Goal: Task Accomplishment & Management: Complete application form

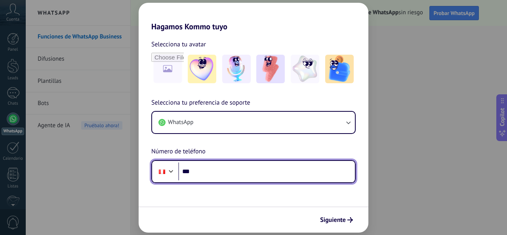
click at [271, 171] on input "***" at bounding box center [266, 171] width 177 height 18
type input "**********"
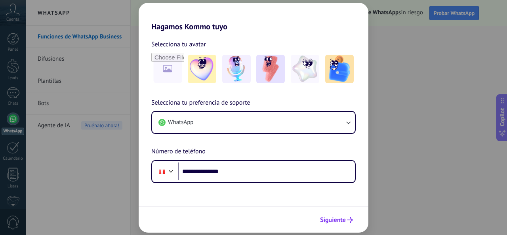
click at [345, 222] on span "Siguiente" at bounding box center [333, 220] width 26 height 6
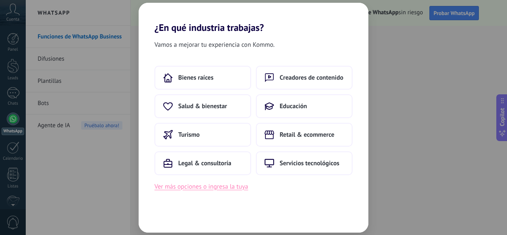
click at [235, 187] on button "Ver más opciones o ingresa la tuya" at bounding box center [200, 186] width 93 height 10
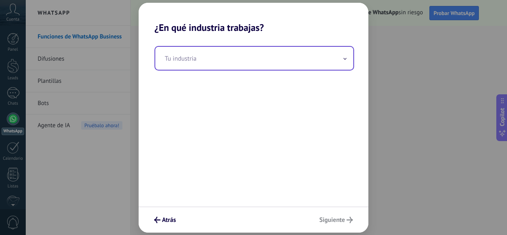
click at [237, 60] on input "text" at bounding box center [254, 58] width 198 height 23
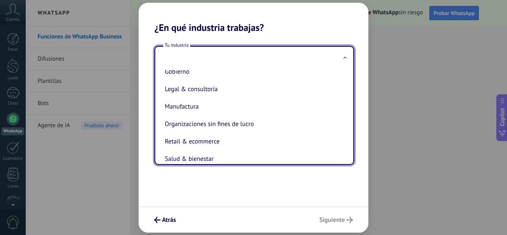
scroll to position [56, 0]
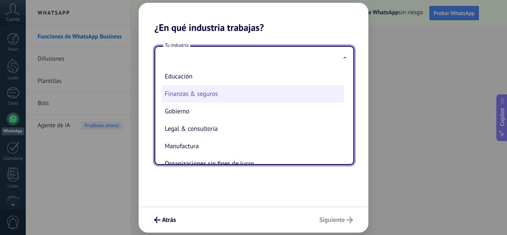
click at [226, 97] on li "Finanzas & seguros" at bounding box center [253, 93] width 182 height 17
type input "**********"
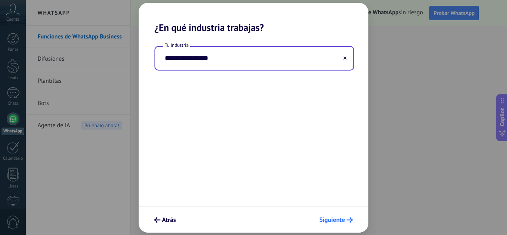
click at [345, 215] on button "Siguiente" at bounding box center [336, 219] width 41 height 13
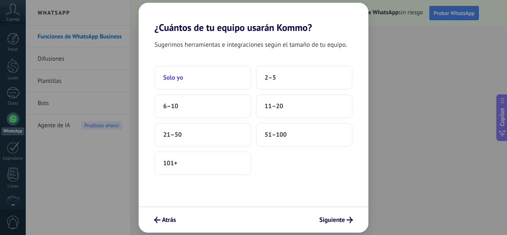
click at [223, 76] on button "Solo yo" at bounding box center [202, 78] width 97 height 24
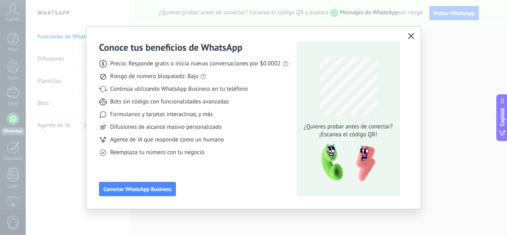
click at [412, 36] on icon "button" at bounding box center [411, 36] width 6 height 6
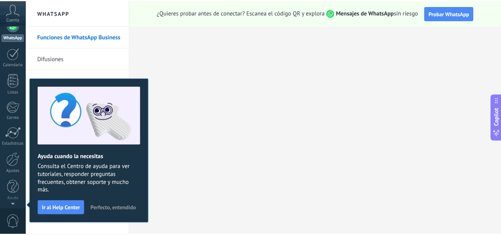
scroll to position [0, 0]
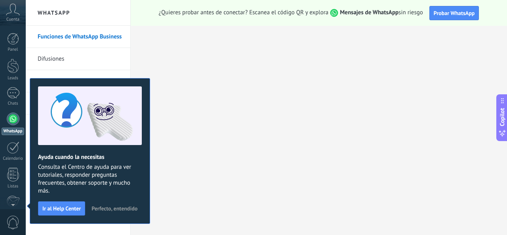
click at [117, 206] on span "Perfecto, entendido" at bounding box center [114, 209] width 46 height 6
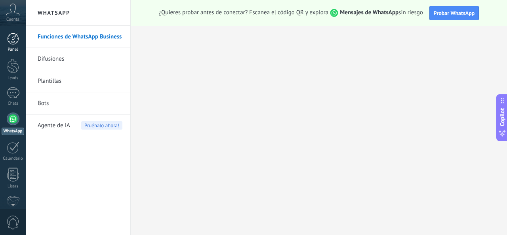
click at [21, 38] on link "Panel" at bounding box center [13, 42] width 26 height 19
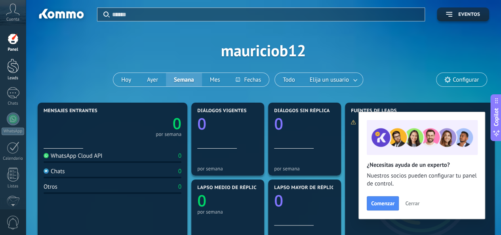
click at [15, 71] on div at bounding box center [13, 66] width 12 height 15
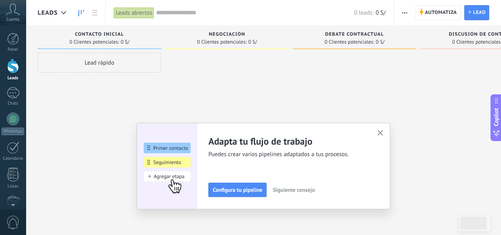
click at [381, 130] on icon "button" at bounding box center [380, 133] width 6 height 6
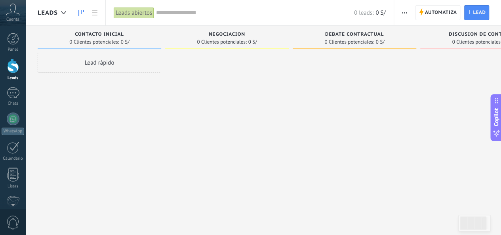
click at [97, 61] on div "Lead rápido" at bounding box center [100, 63] width 124 height 20
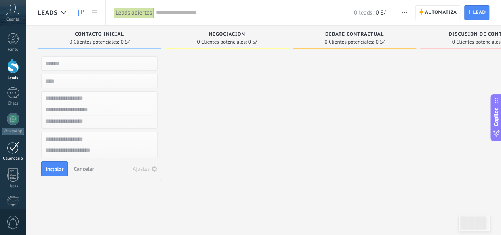
click at [16, 148] on div at bounding box center [13, 147] width 13 height 12
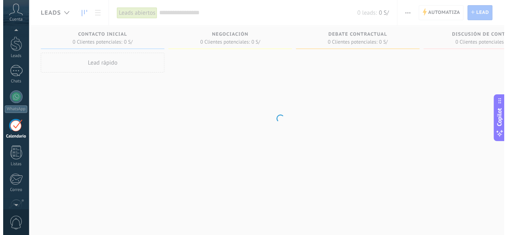
scroll to position [23, 0]
